Goal: Task Accomplishment & Management: Use online tool/utility

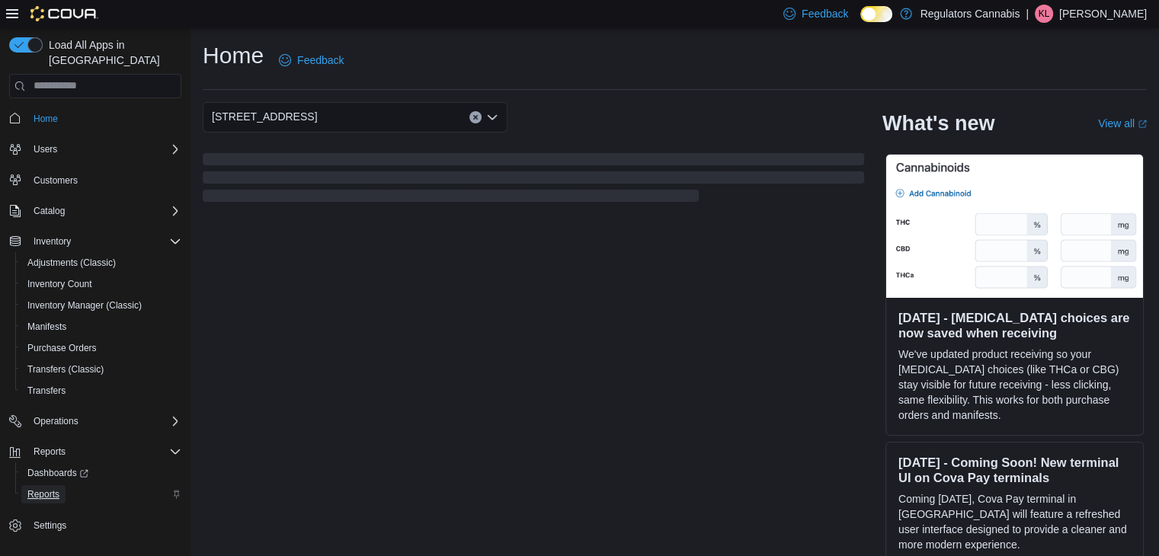
click at [43, 488] on span "Reports" at bounding box center [43, 494] width 32 height 12
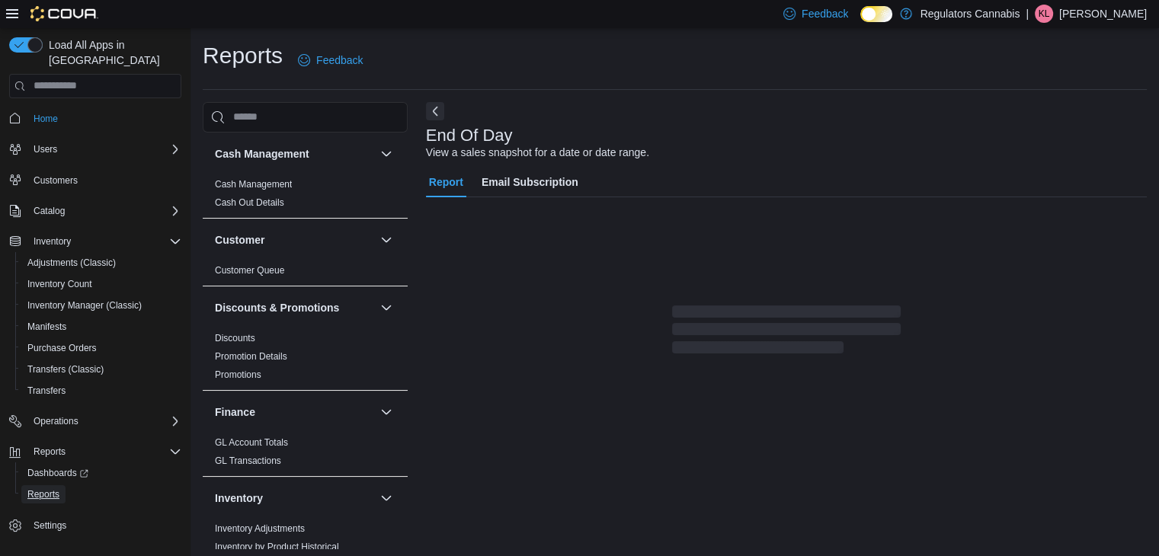
scroll to position [5, 0]
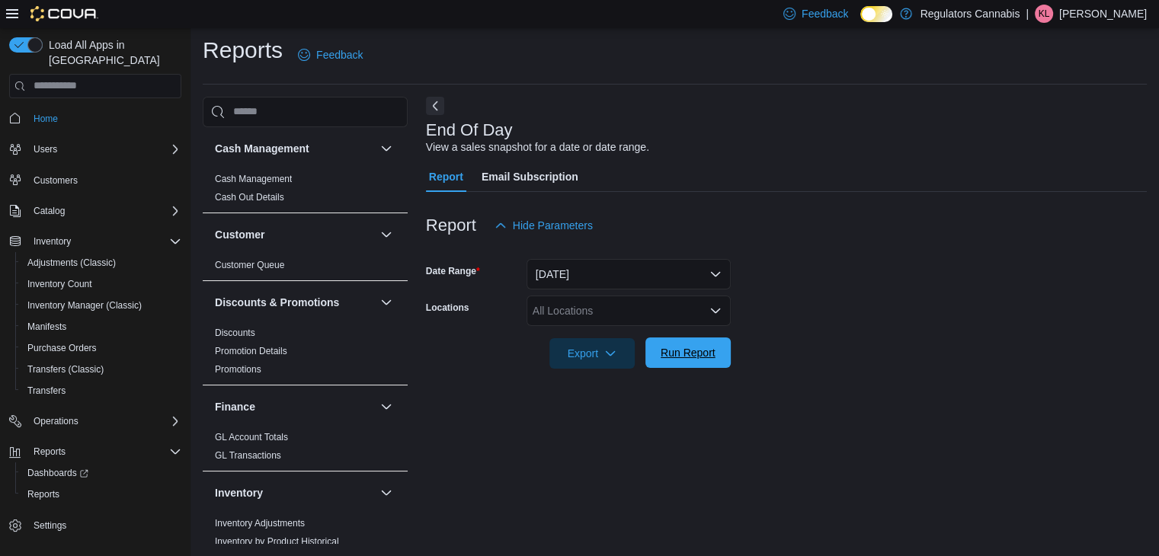
click at [692, 354] on span "Run Report" at bounding box center [688, 352] width 55 height 15
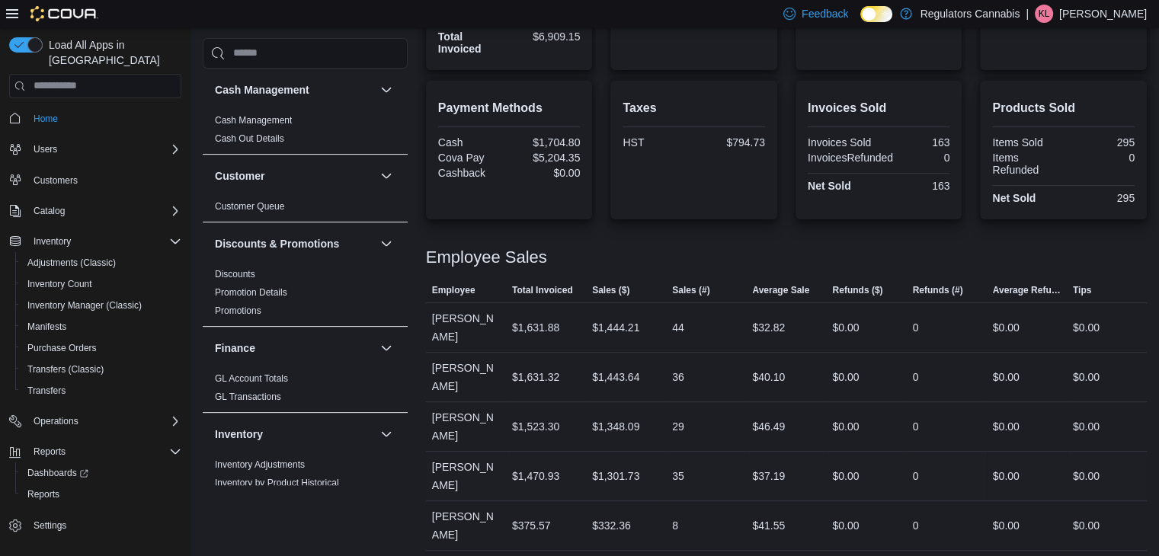
scroll to position [95, 0]
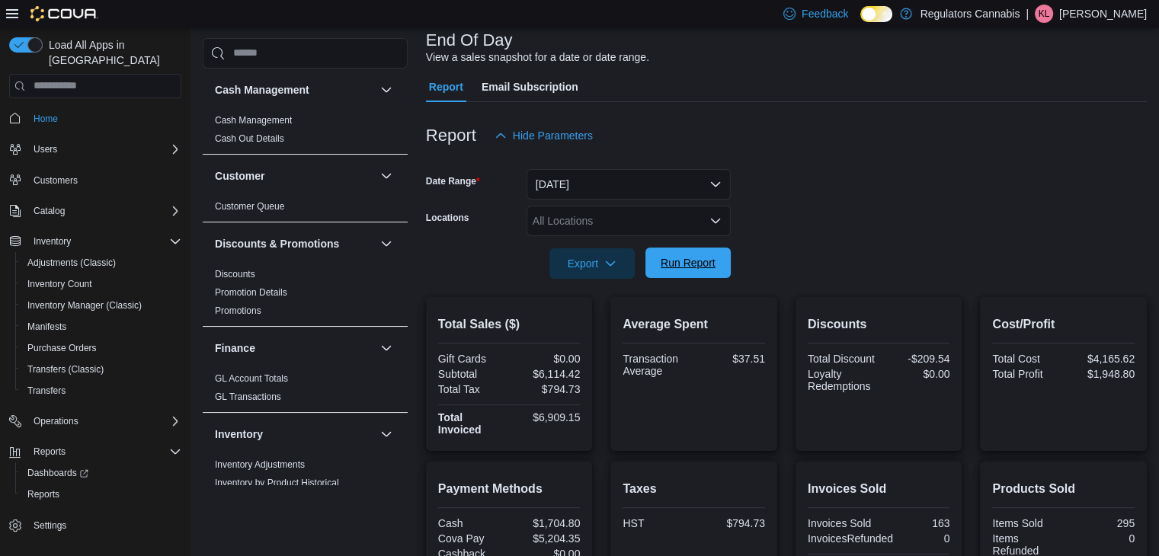
click at [700, 259] on span "Run Report" at bounding box center [688, 262] width 55 height 15
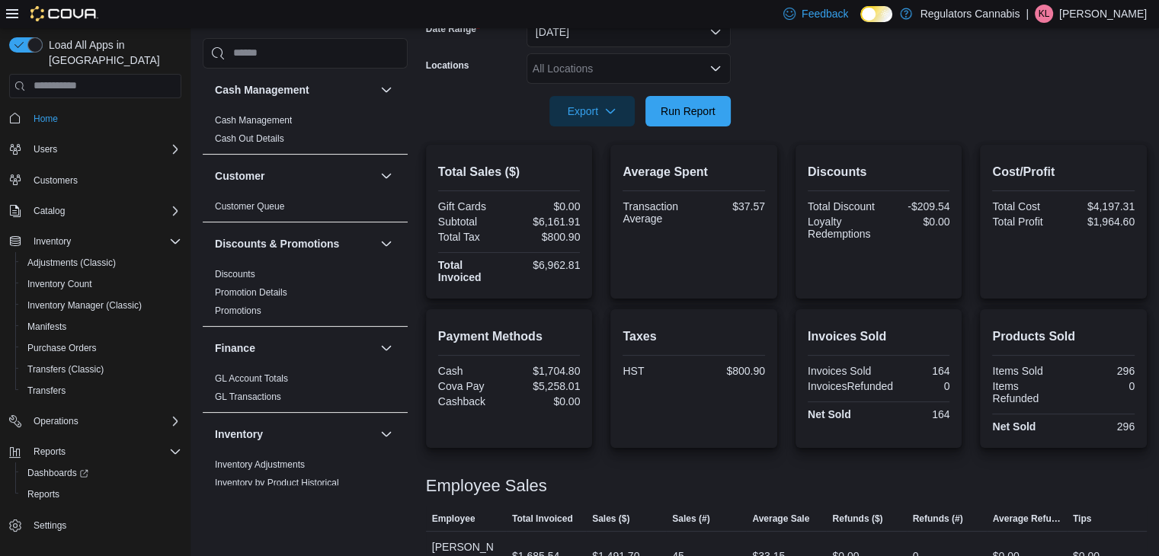
scroll to position [400, 0]
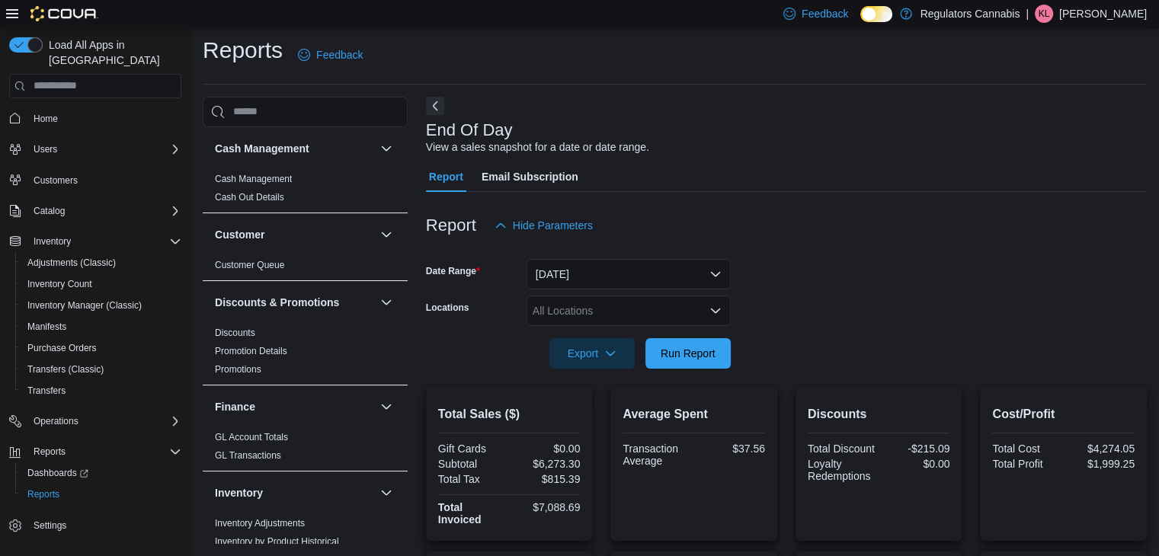
scroll to position [82, 0]
